Goal: Task Accomplishment & Management: Manage account settings

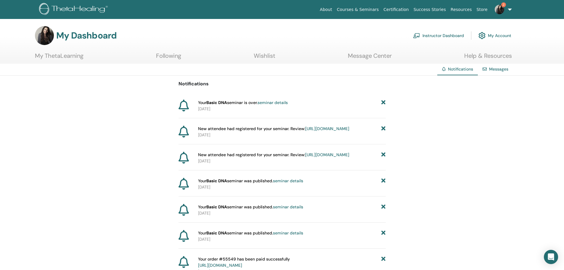
click at [500, 34] on link "My Account" at bounding box center [494, 35] width 33 height 13
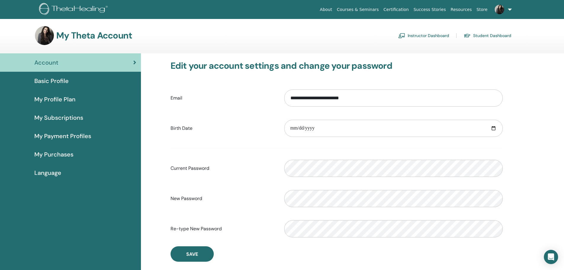
click at [60, 80] on span "Basic Profile" at bounding box center [51, 80] width 34 height 9
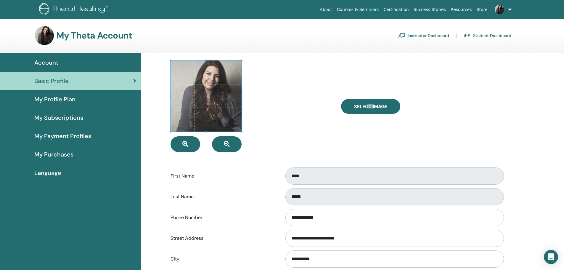
click at [53, 100] on span "My Profile Plan" at bounding box center [54, 99] width 41 height 9
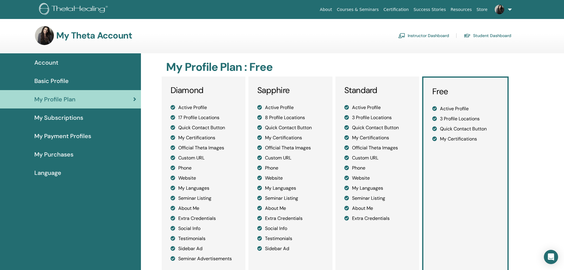
click at [362, 170] on li "Phone" at bounding box center [377, 167] width 66 height 7
